Goal: Find specific page/section: Find specific page/section

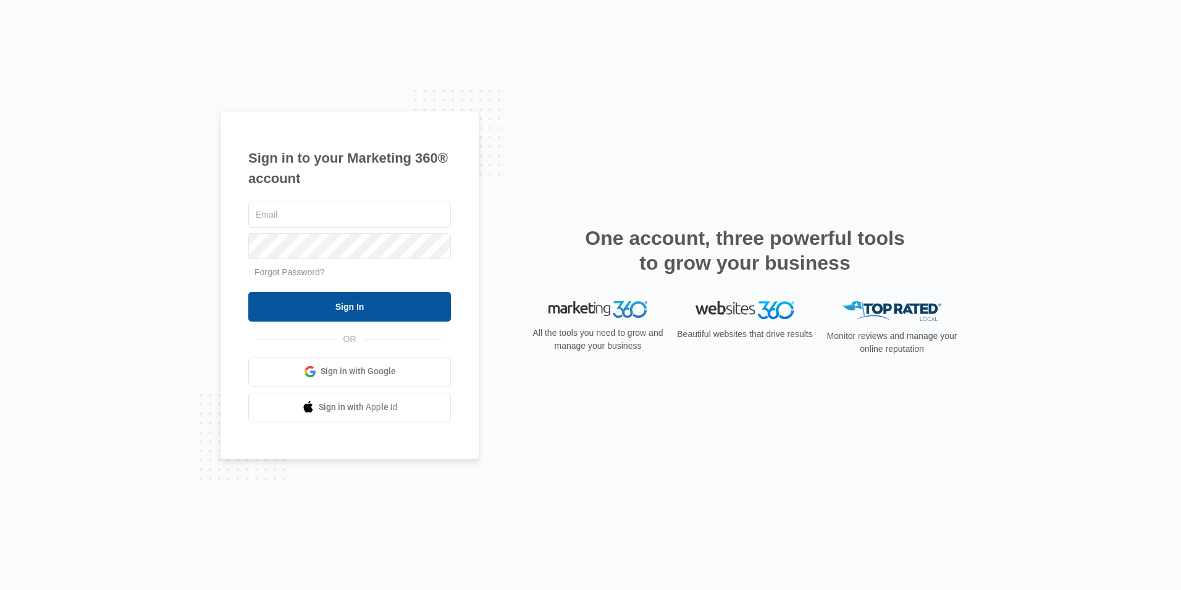
type input "[EMAIL_ADDRESS][DOMAIN_NAME]"
click at [352, 305] on input "Sign In" at bounding box center [349, 307] width 203 height 30
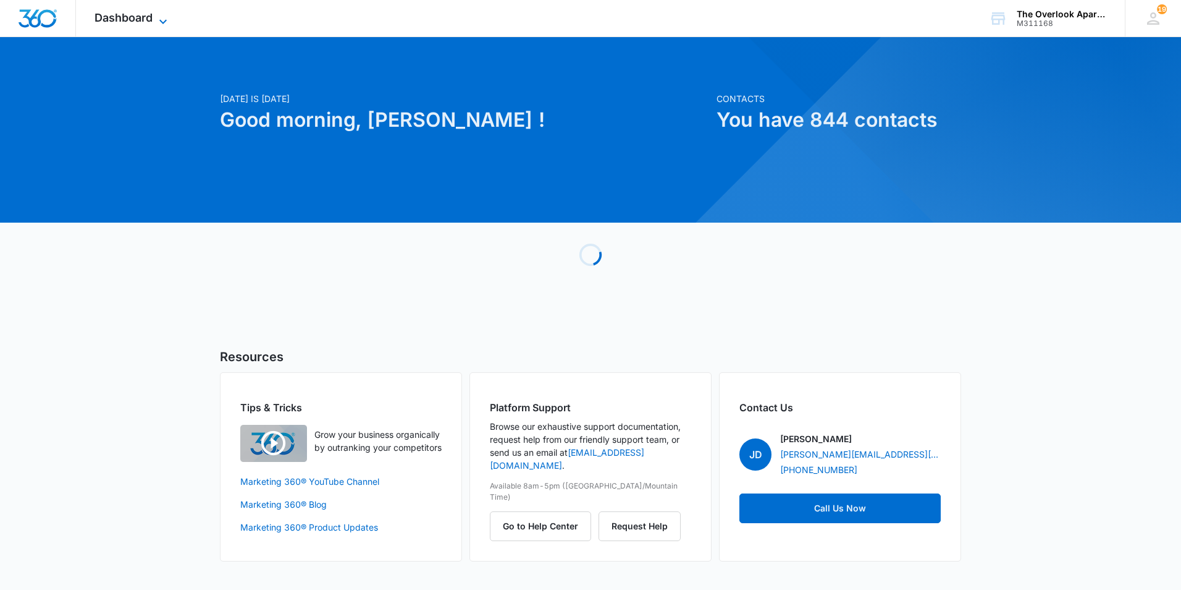
click at [141, 18] on span "Dashboard" at bounding box center [124, 17] width 58 height 13
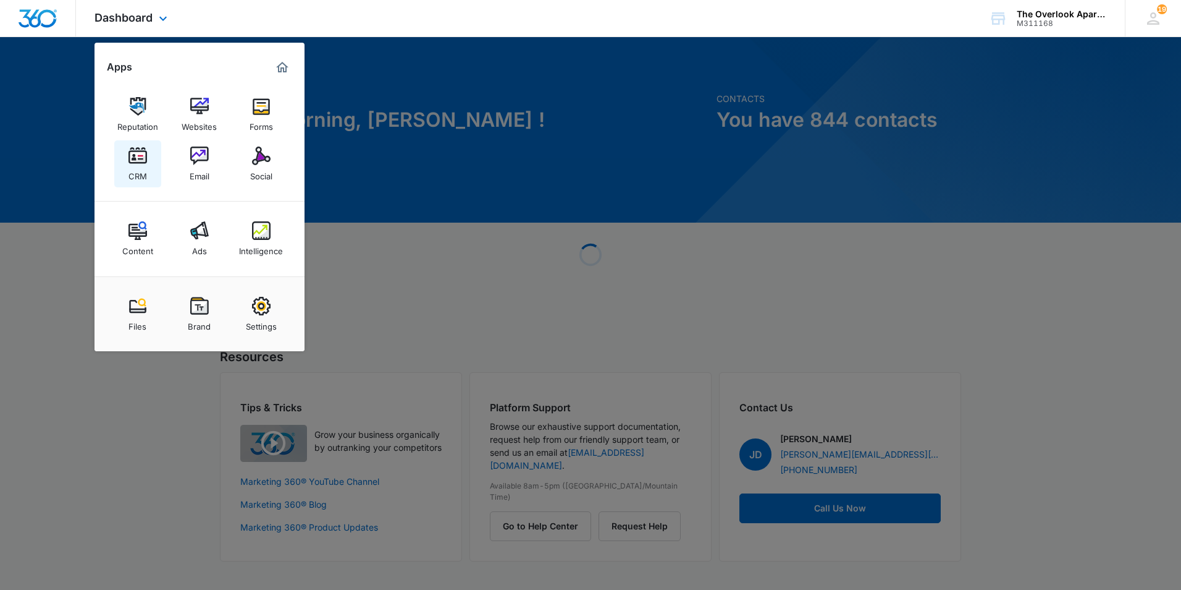
click at [147, 153] on link "CRM" at bounding box center [137, 163] width 47 height 47
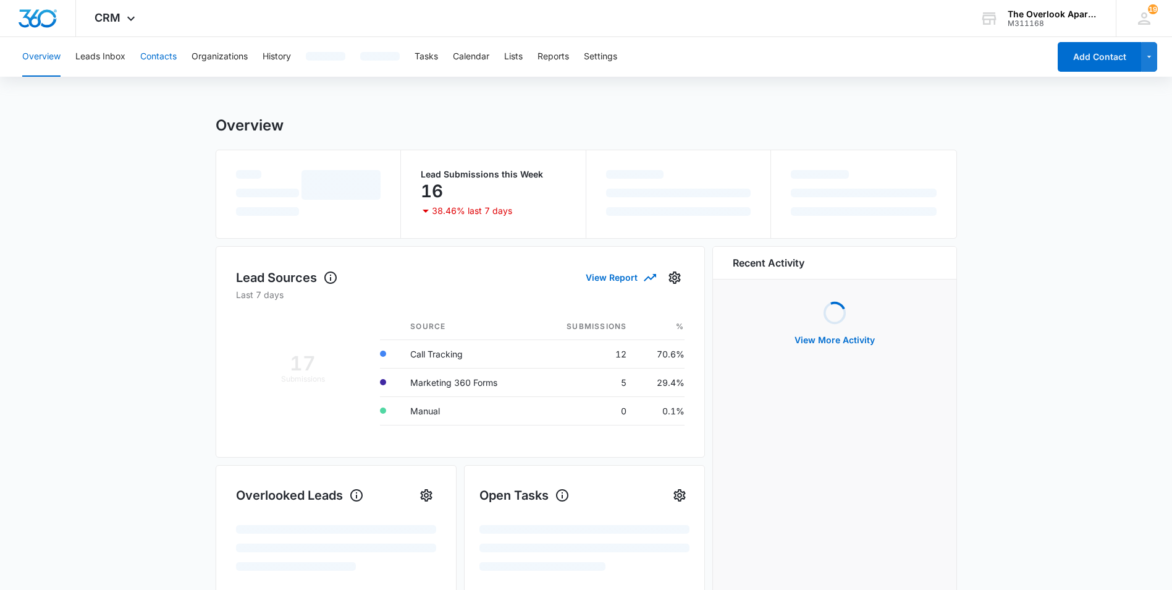
click at [174, 62] on button "Contacts" at bounding box center [158, 57] width 36 height 40
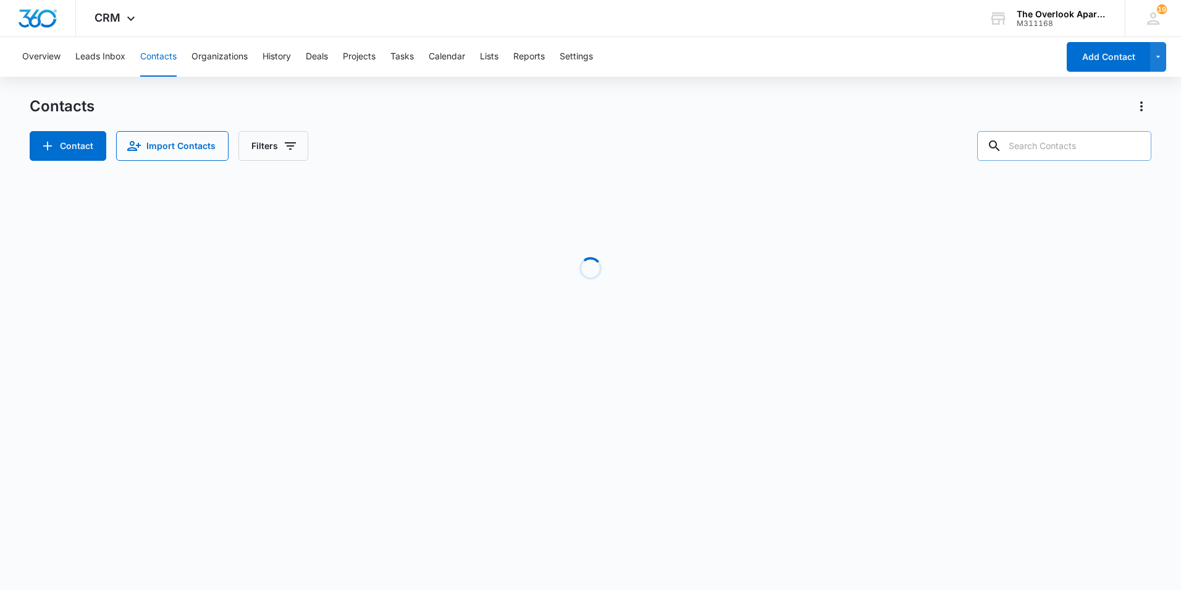
click at [1053, 142] on input "text" at bounding box center [1065, 146] width 174 height 30
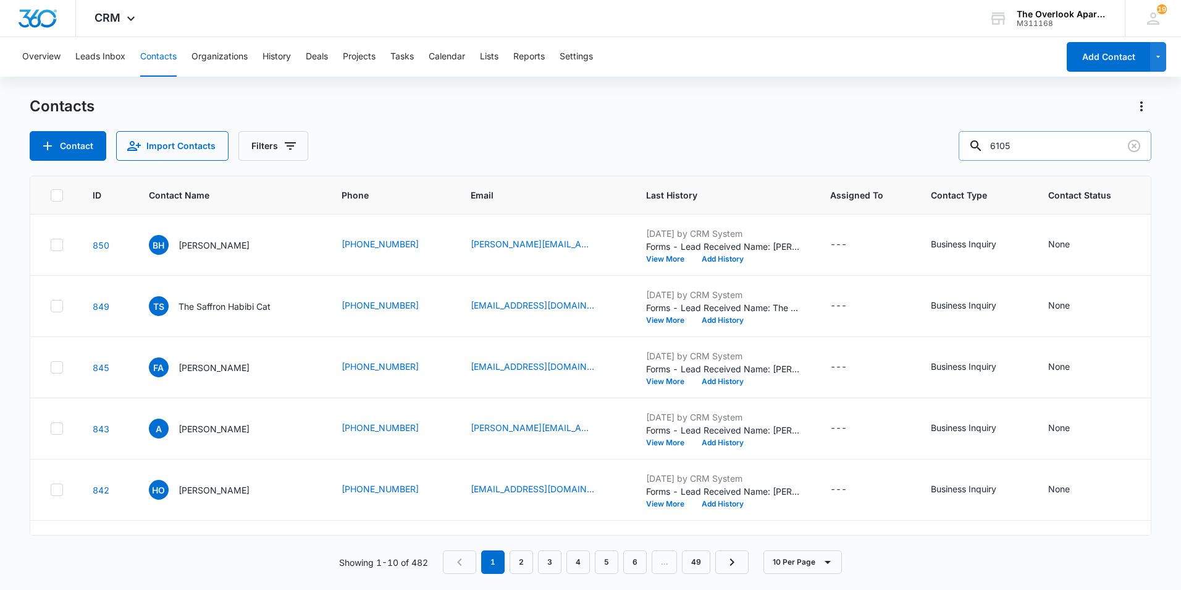
type input "6105"
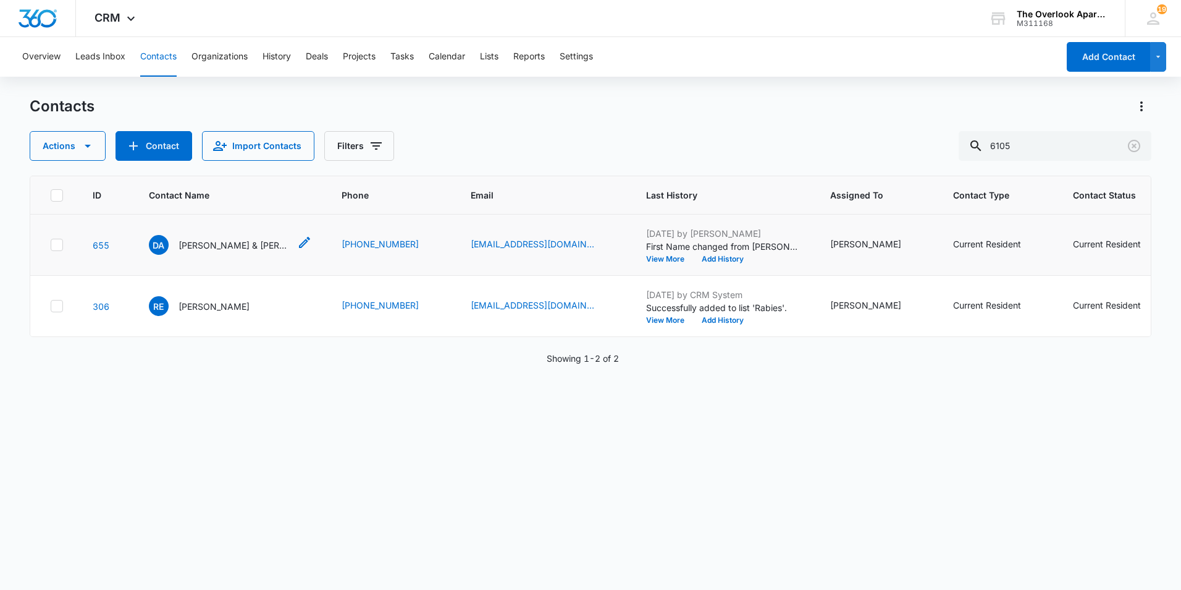
click at [247, 245] on p "[PERSON_NAME] & [PERSON_NAME] & [PERSON_NAME]" at bounding box center [234, 245] width 111 height 13
